Goal: Task Accomplishment & Management: Use online tool/utility

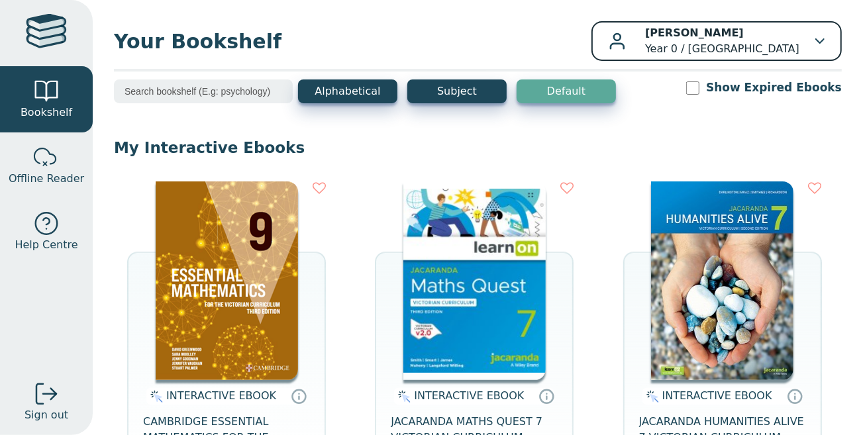
click at [816, 40] on icon "button" at bounding box center [820, 40] width 9 height 5
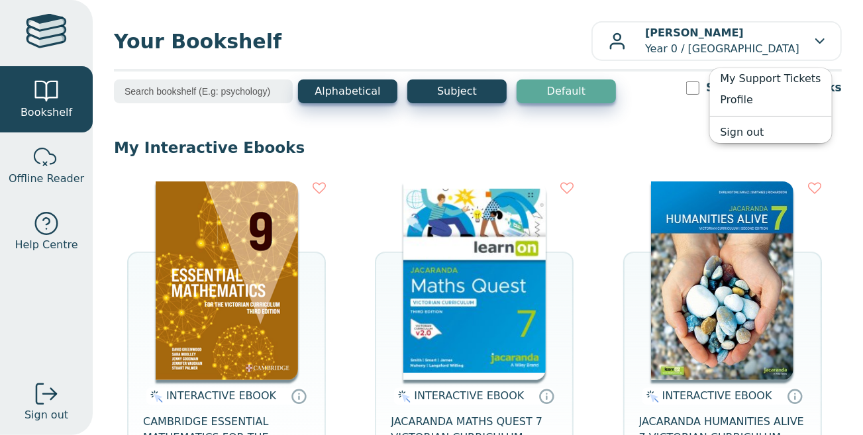
click at [375, 215] on div "INTERACTIVE EBOOK JACARANDA MATHS QUEST 7 VICTORIAN CURRICULUM LEARNON EBOOK 3E…" at bounding box center [474, 345] width 199 height 327
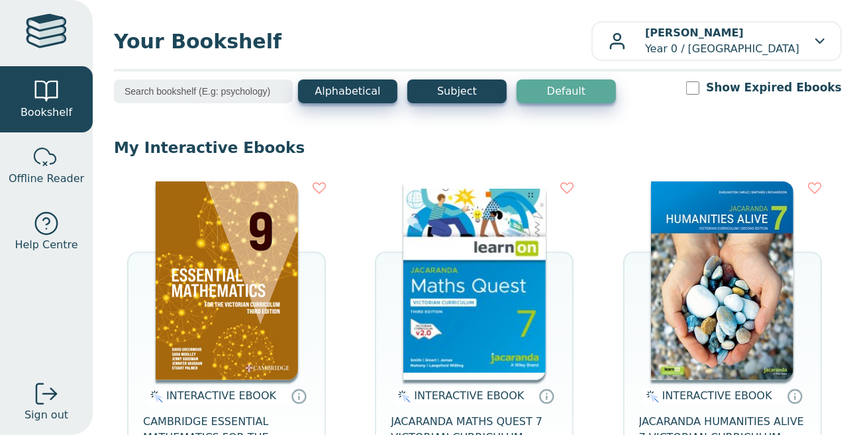
scroll to position [198, 0]
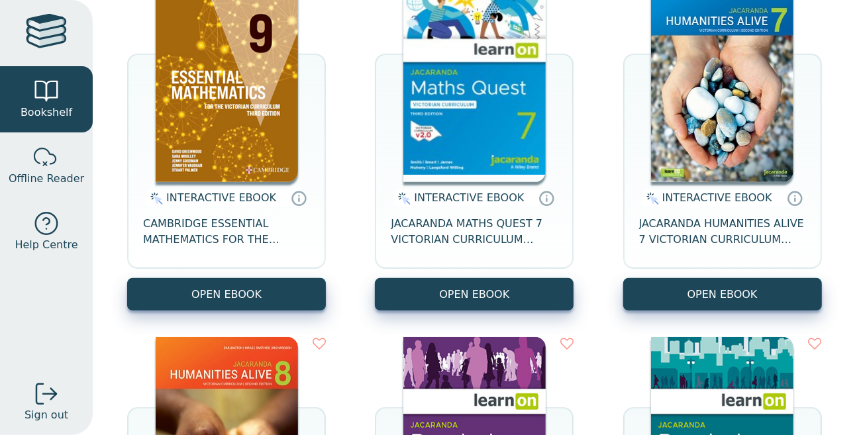
click at [227, 134] on img at bounding box center [227, 82] width 142 height 199
click at [492, 148] on img at bounding box center [474, 82] width 142 height 199
